Goal: Task Accomplishment & Management: Manage account settings

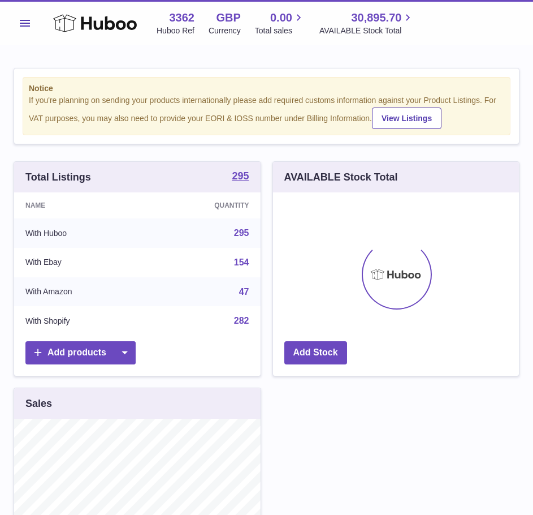
scroll to position [176, 246]
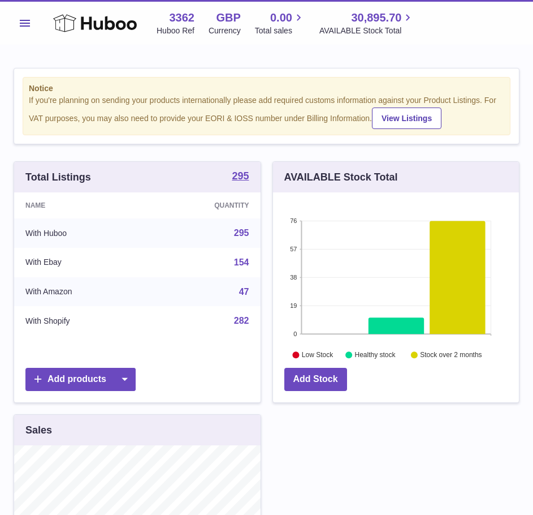
click at [33, 28] on button "Menu" at bounding box center [25, 23] width 23 height 23
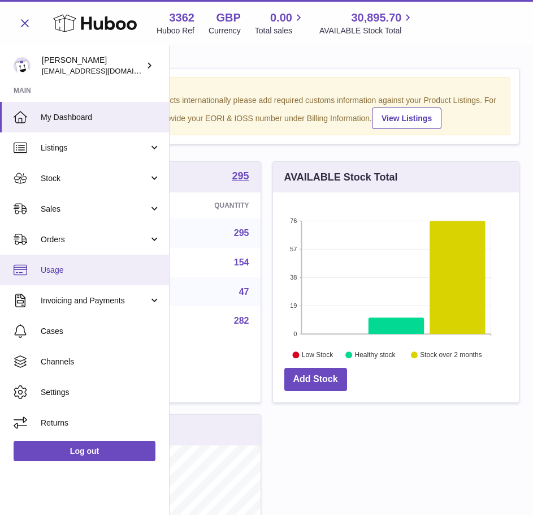
click at [114, 255] on link "Usage" at bounding box center [84, 270] width 169 height 31
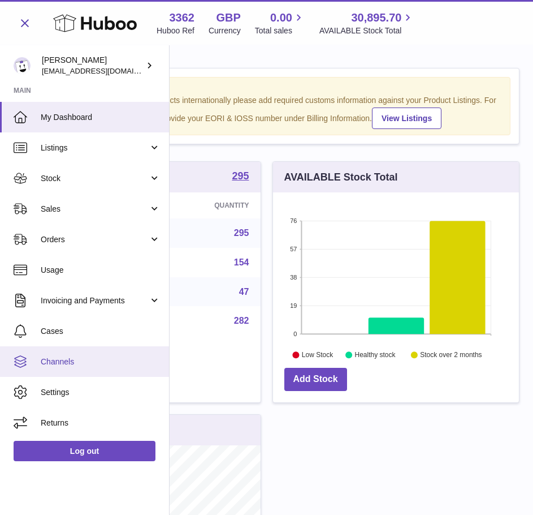
click at [87, 352] on link "Channels" at bounding box center [84, 361] width 169 height 31
click at [91, 360] on span "Channels" at bounding box center [101, 361] width 120 height 11
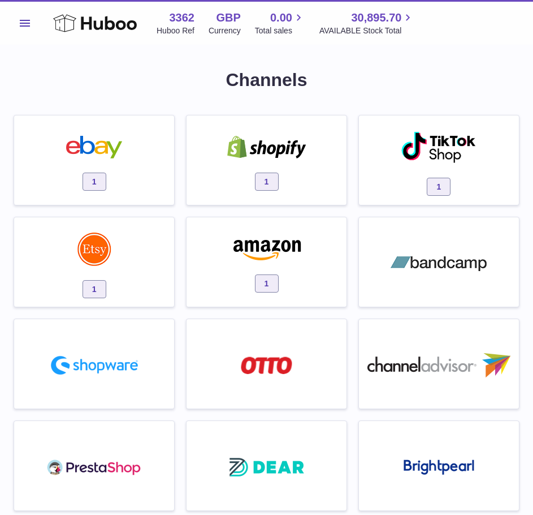
click at [266, 180] on span "1" at bounding box center [267, 182] width 24 height 18
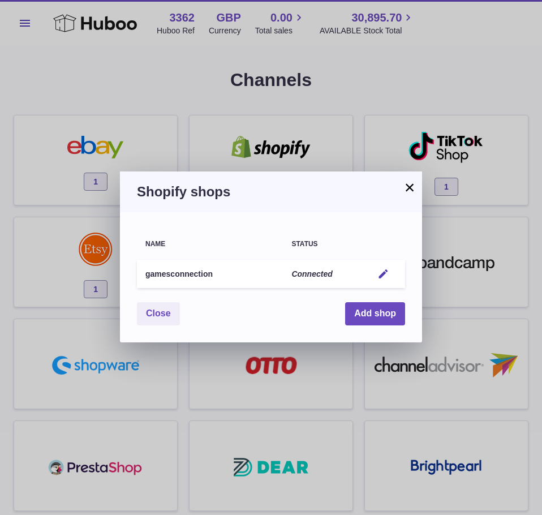
drag, startPoint x: 143, startPoint y: 275, endPoint x: 339, endPoint y: 267, distance: 196.5
click at [339, 267] on tr "gamesconnection Connected Edit" at bounding box center [271, 274] width 268 height 29
click at [331, 252] on div at bounding box center [331, 252] width 0 height 0
click at [344, 216] on div "Name Status gamesconnection Connected Edit You have not connected shop yet. Clo…" at bounding box center [271, 277] width 302 height 130
click at [380, 269] on em "button" at bounding box center [383, 274] width 12 height 12
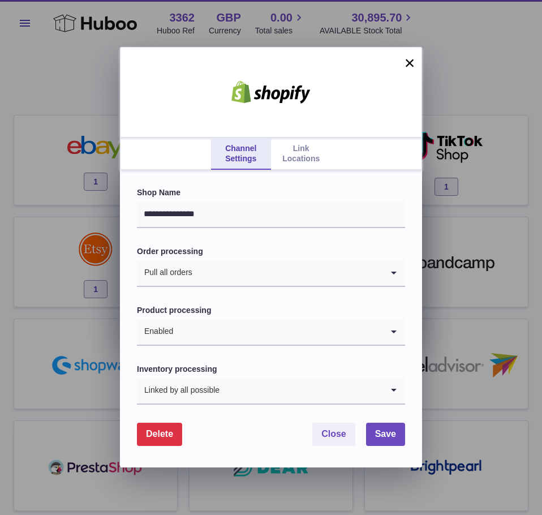
click at [295, 149] on link "Link Locations" at bounding box center [301, 154] width 60 height 32
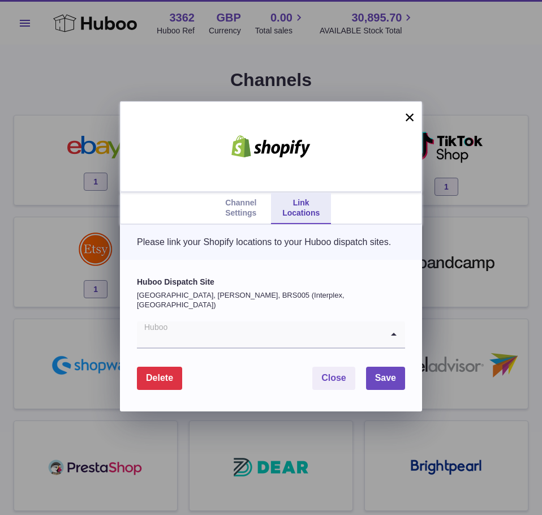
click at [393, 337] on icon "Search for option" at bounding box center [393, 334] width 23 height 26
click at [378, 381] on span "Save" at bounding box center [385, 378] width 21 height 10
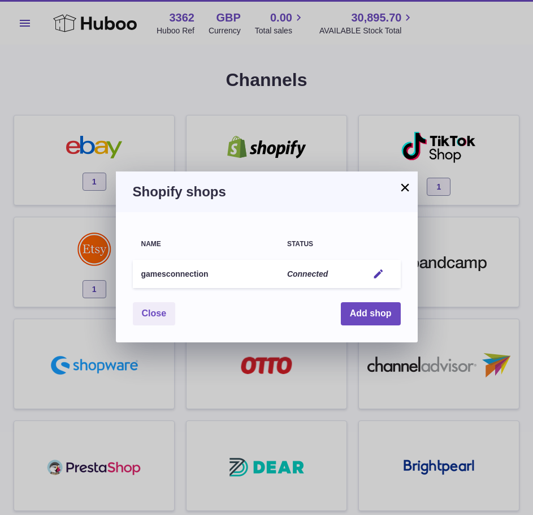
click at [405, 182] on button "×" at bounding box center [406, 187] width 14 height 14
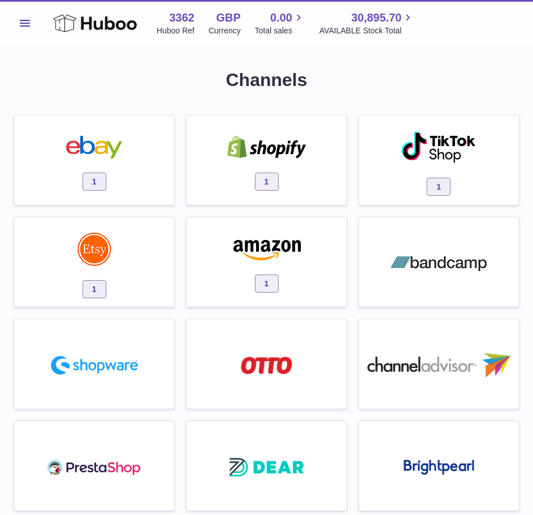
click at [345, 78] on h1 "Channels" at bounding box center [267, 80] width 506 height 24
click at [282, 188] on div "1" at bounding box center [266, 163] width 149 height 72
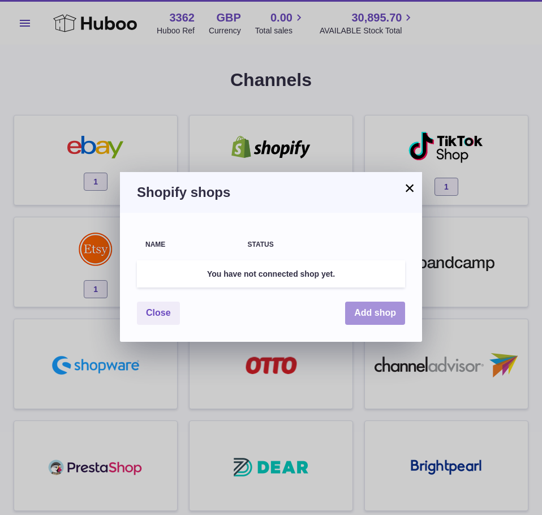
click at [374, 316] on button "Add shop" at bounding box center [375, 313] width 60 height 23
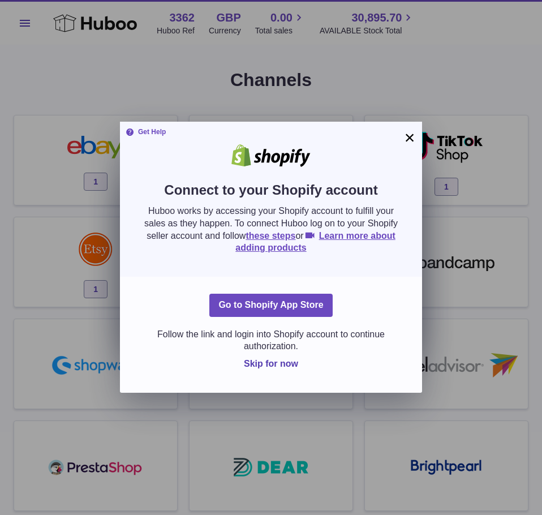
click at [408, 137] on button "×" at bounding box center [410, 138] width 14 height 14
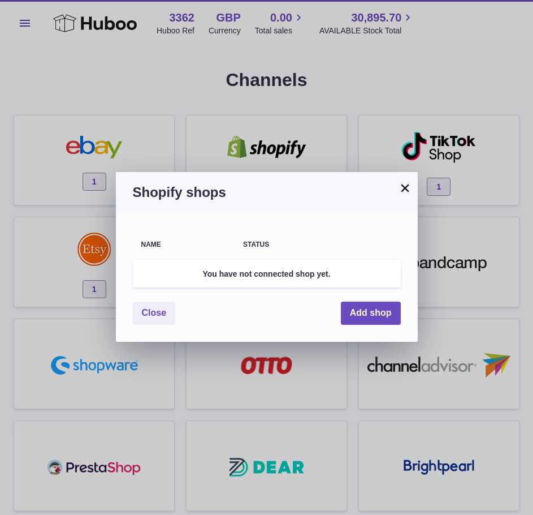
click at [402, 187] on button "×" at bounding box center [406, 188] width 14 height 14
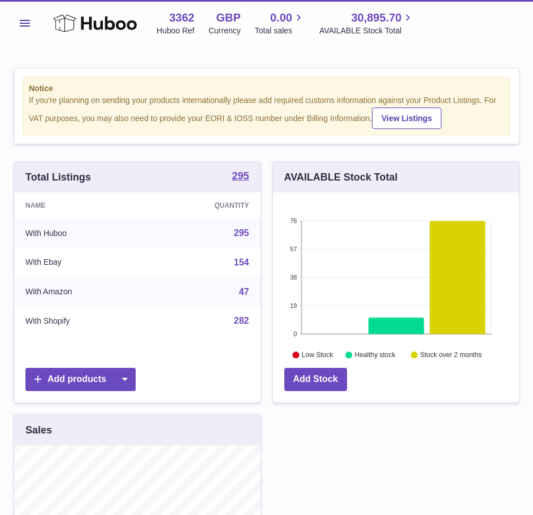
scroll to position [176, 246]
